Goal: Navigation & Orientation: Find specific page/section

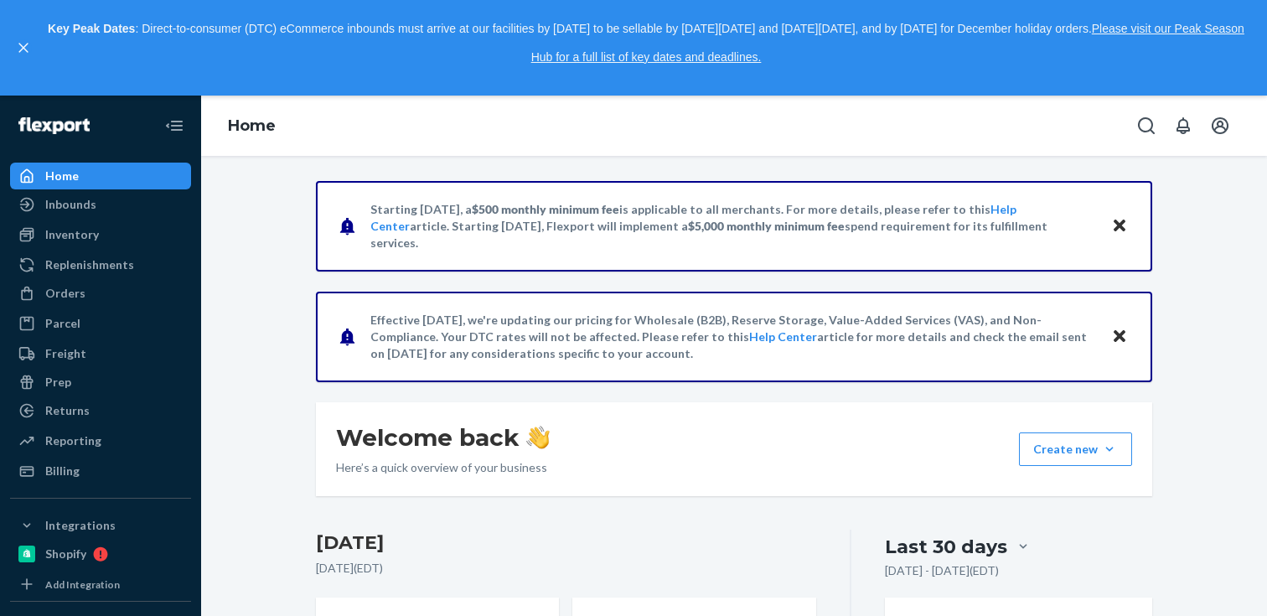
drag, startPoint x: 597, startPoint y: 369, endPoint x: 565, endPoint y: 324, distance: 55.1
click at [565, 324] on div "Effective [DATE], we're updating our pricing for Wholesale (B2B), Reserve Stora…" at bounding box center [734, 337] width 836 height 90
click at [565, 324] on p "Effective [DATE], we're updating our pricing for Wholesale (B2B), Reserve Stora…" at bounding box center [732, 337] width 725 height 50
drag, startPoint x: 564, startPoint y: 317, endPoint x: 594, endPoint y: 379, distance: 68.9
click at [594, 379] on div "Effective [DATE], we're updating our pricing for Wholesale (B2B), Reserve Stora…" at bounding box center [734, 337] width 836 height 90
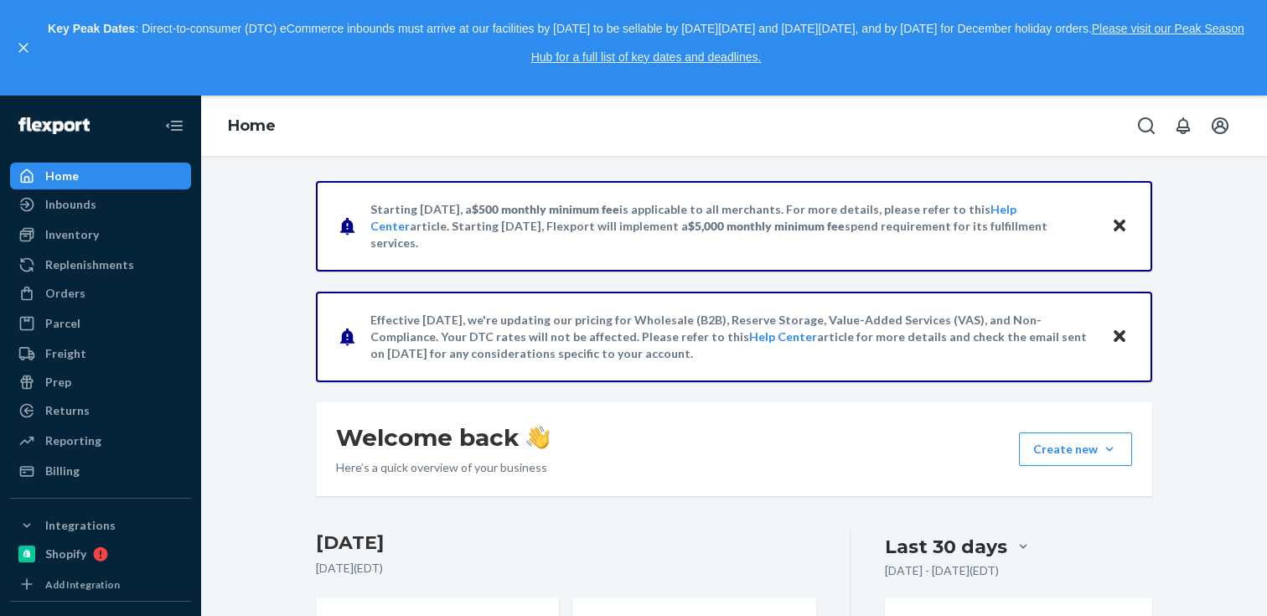
click at [594, 379] on div "Effective [DATE], we're updating our pricing for Wholesale (B2B), Reserve Stora…" at bounding box center [734, 337] width 836 height 90
click at [18, 48] on icon "close," at bounding box center [23, 48] width 10 height 10
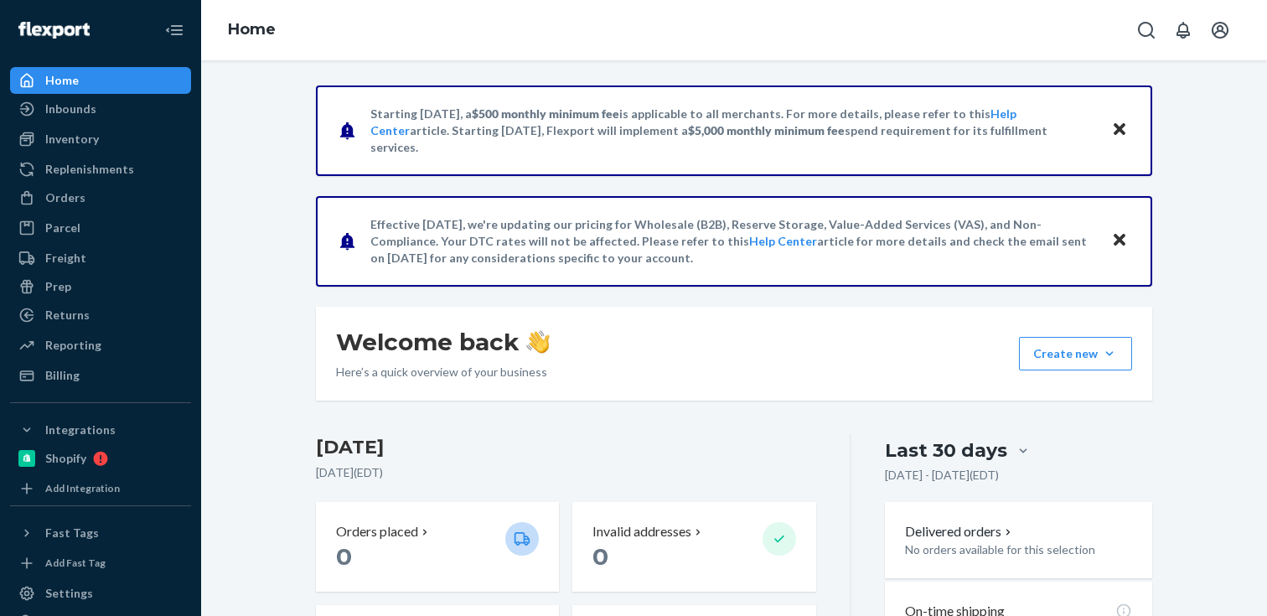
drag, startPoint x: 364, startPoint y: 116, endPoint x: 379, endPoint y: 169, distance: 55.7
click at [379, 169] on div "Starting [DATE], a $500 monthly minimum fee is applicable to all merchants. For…" at bounding box center [734, 130] width 836 height 90
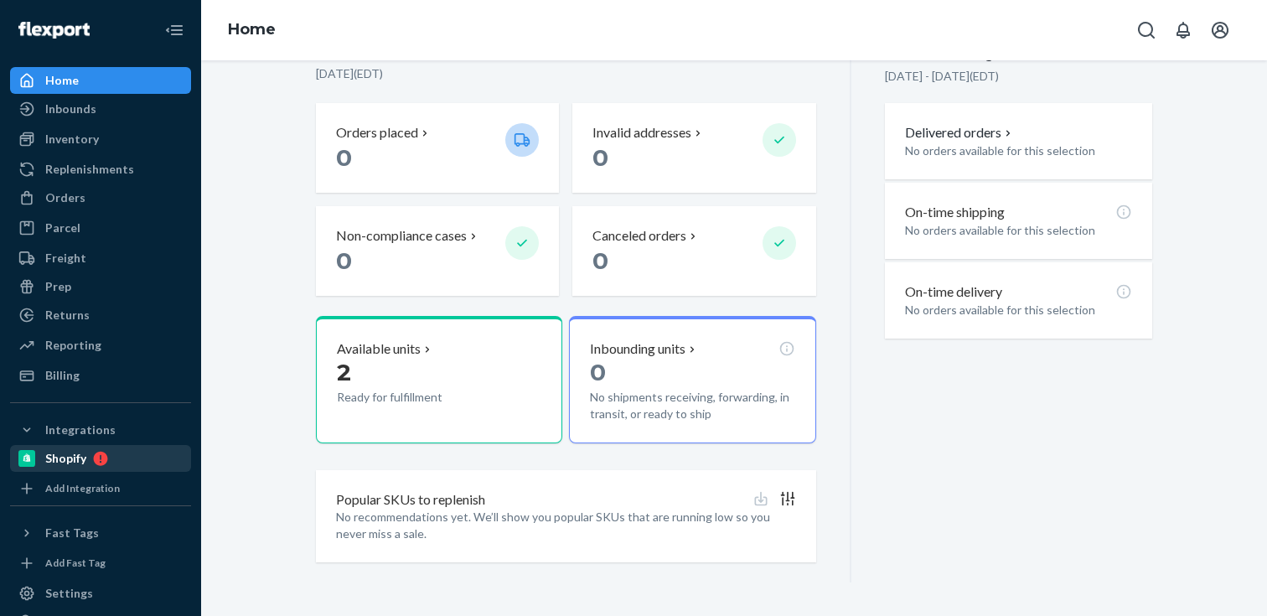
click at [99, 456] on icon at bounding box center [97, 458] width 22 height 15
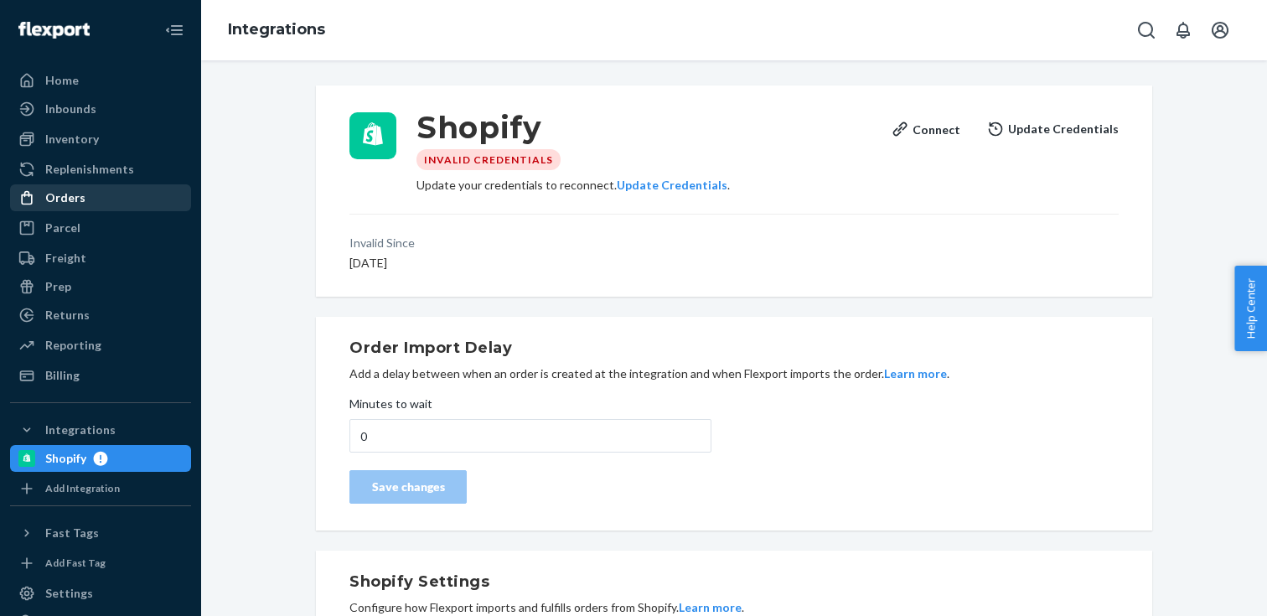
click at [86, 195] on div "Orders" at bounding box center [101, 197] width 178 height 23
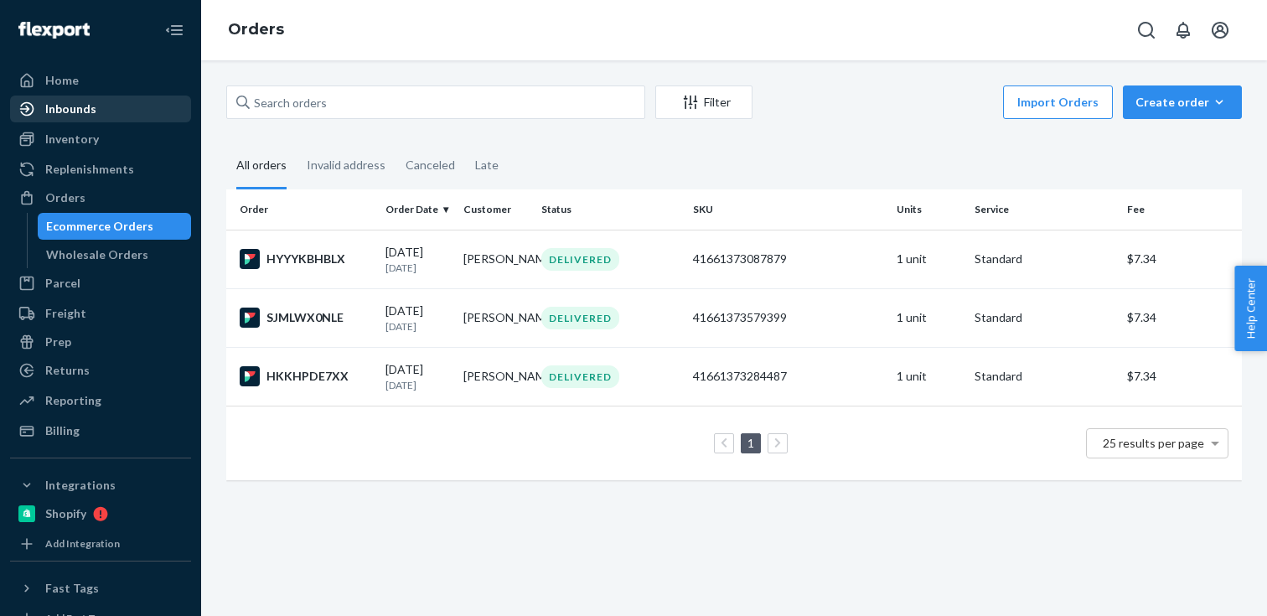
click at [90, 116] on div "Inbounds" at bounding box center [70, 109] width 51 height 17
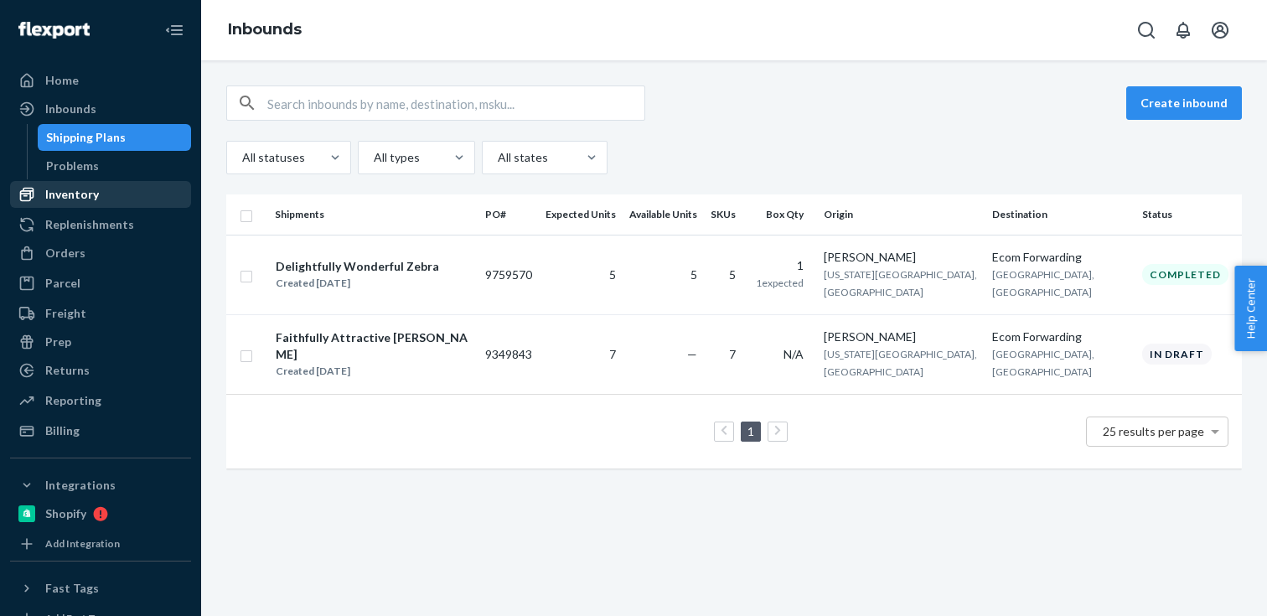
click at [72, 188] on div "Inventory" at bounding box center [72, 194] width 54 height 17
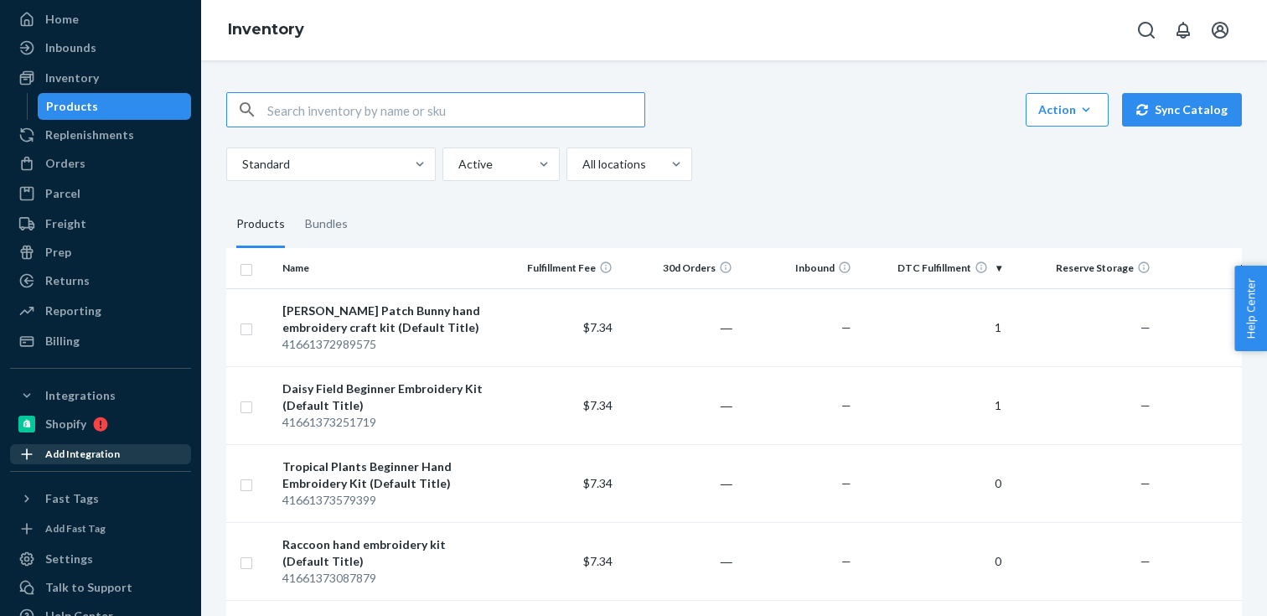
scroll to position [39, 0]
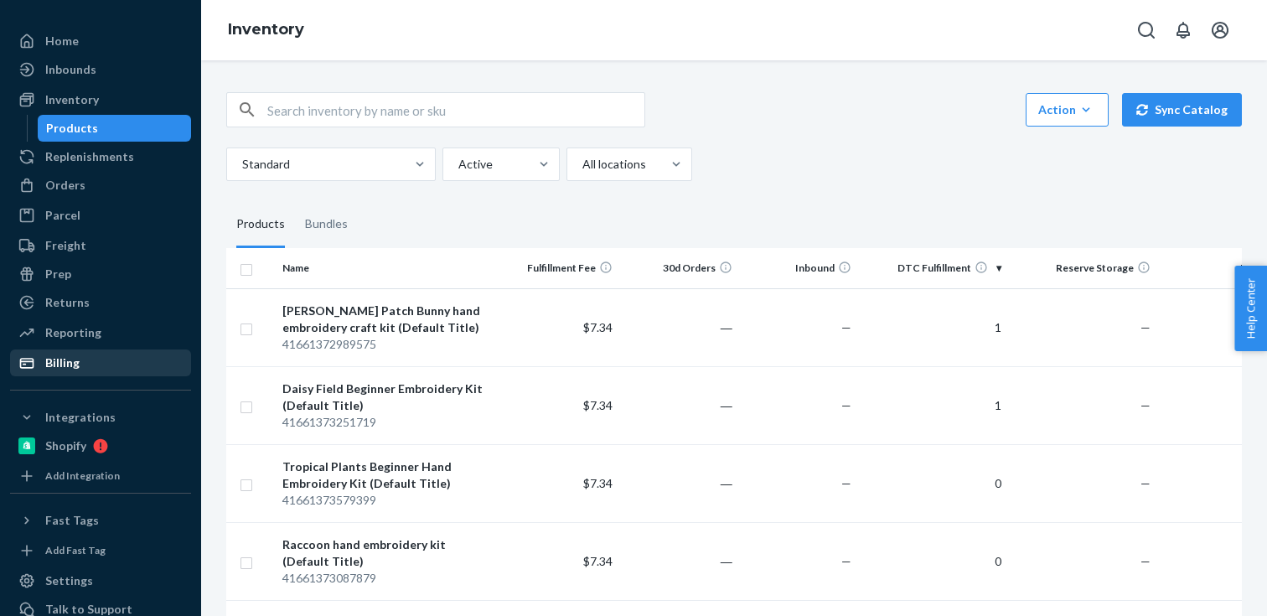
click at [118, 356] on div "Billing" at bounding box center [101, 362] width 178 height 23
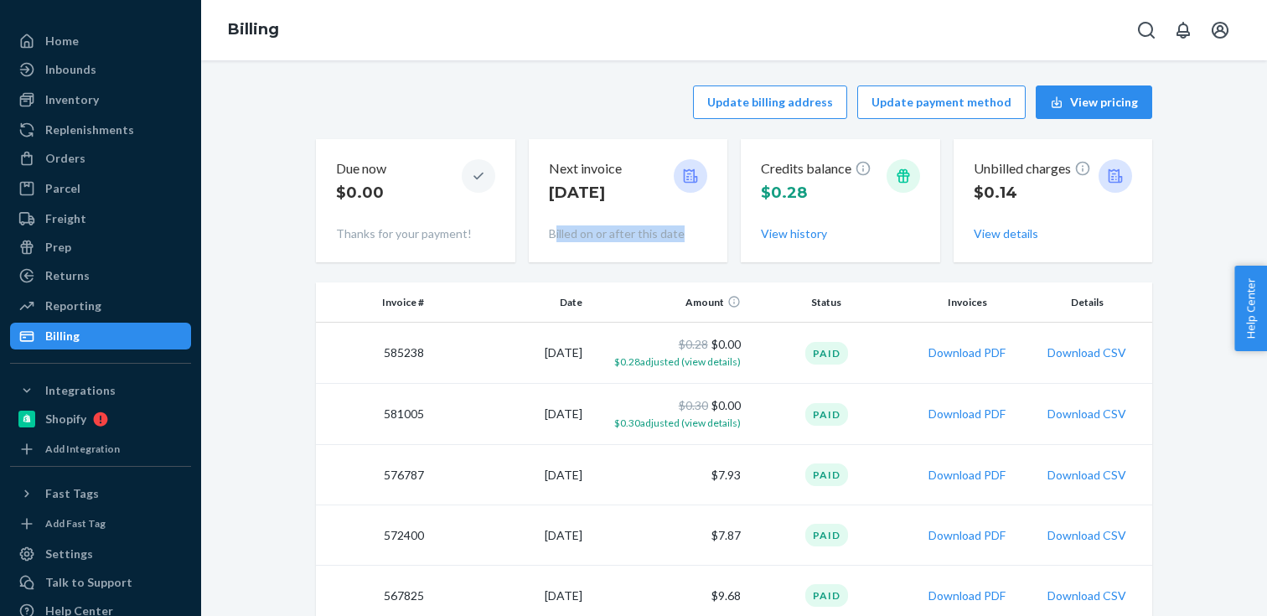
drag, startPoint x: 685, startPoint y: 235, endPoint x: 550, endPoint y: 226, distance: 135.2
click at [550, 226] on p "Billed on or after this date" at bounding box center [628, 233] width 159 height 17
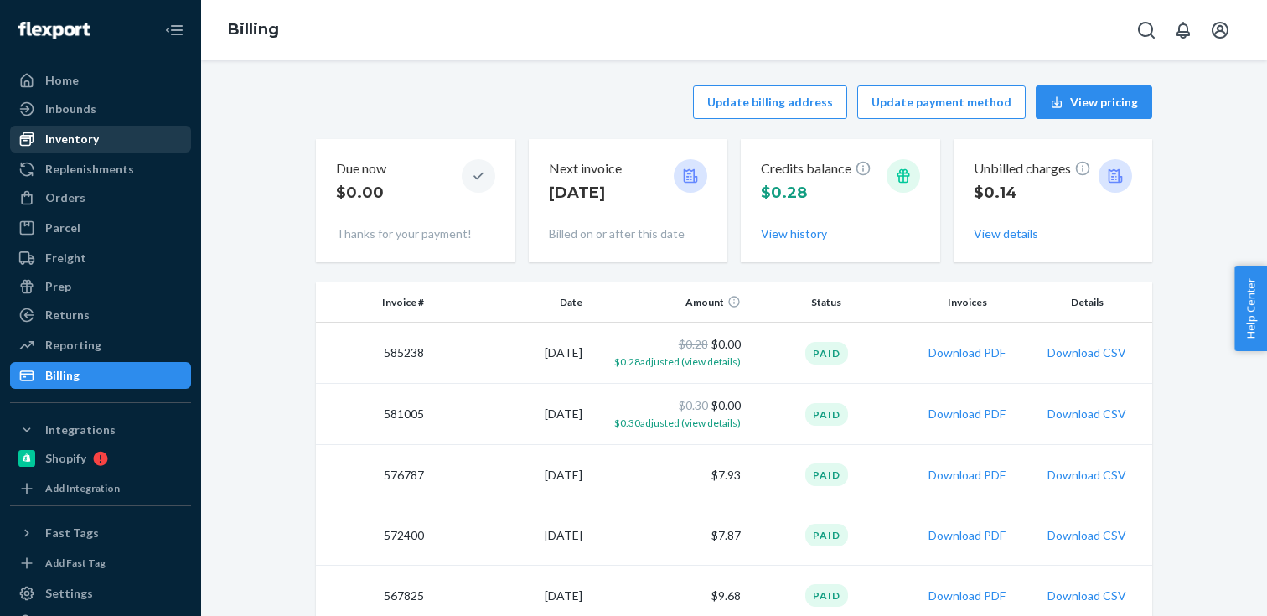
click at [132, 131] on div "Inventory" at bounding box center [101, 138] width 178 height 23
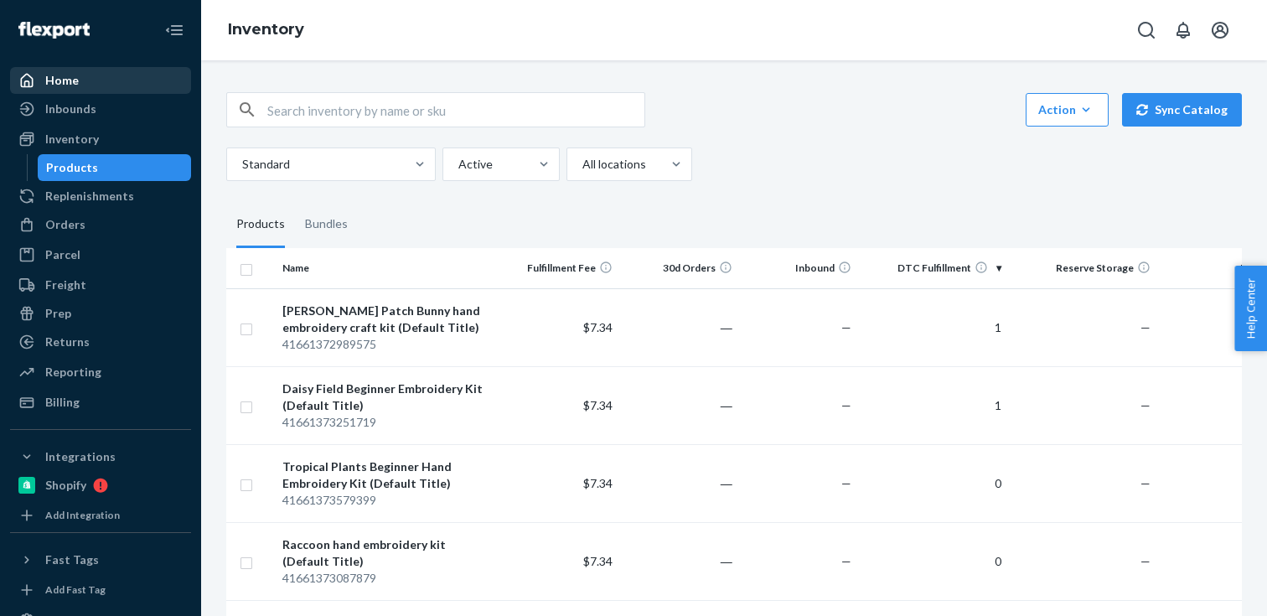
click at [131, 90] on div "Home" at bounding box center [101, 80] width 178 height 23
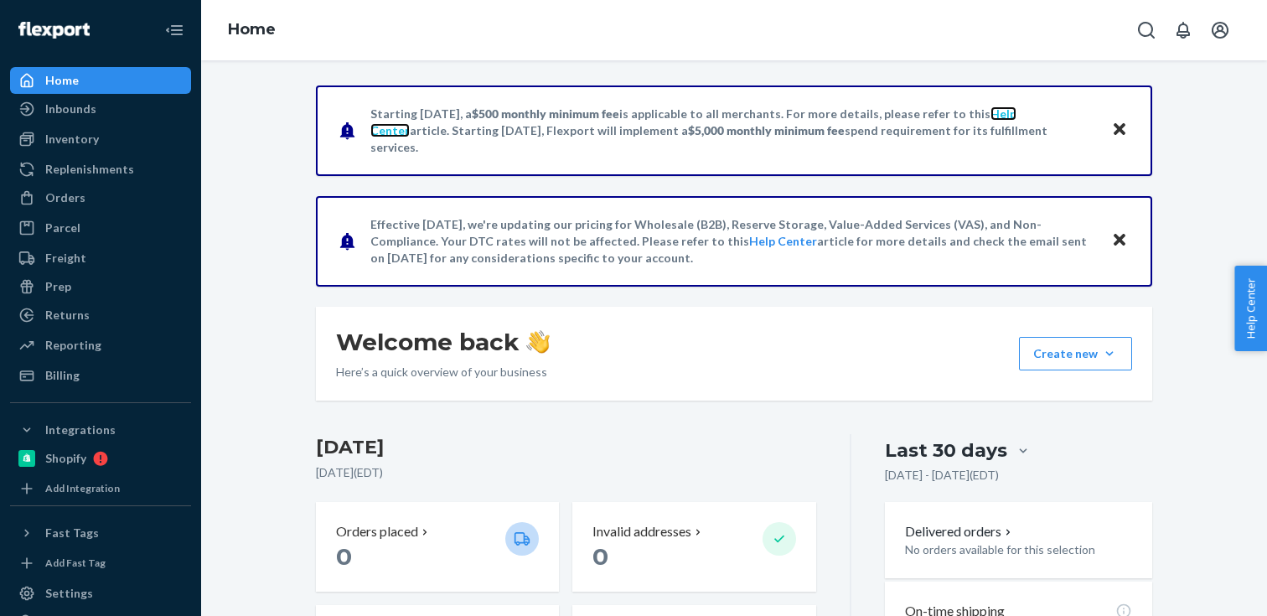
click at [1007, 127] on link "Help Center" at bounding box center [693, 121] width 646 height 31
click at [102, 137] on div "Inventory" at bounding box center [101, 138] width 178 height 23
